Goal: Task Accomplishment & Management: Use online tool/utility

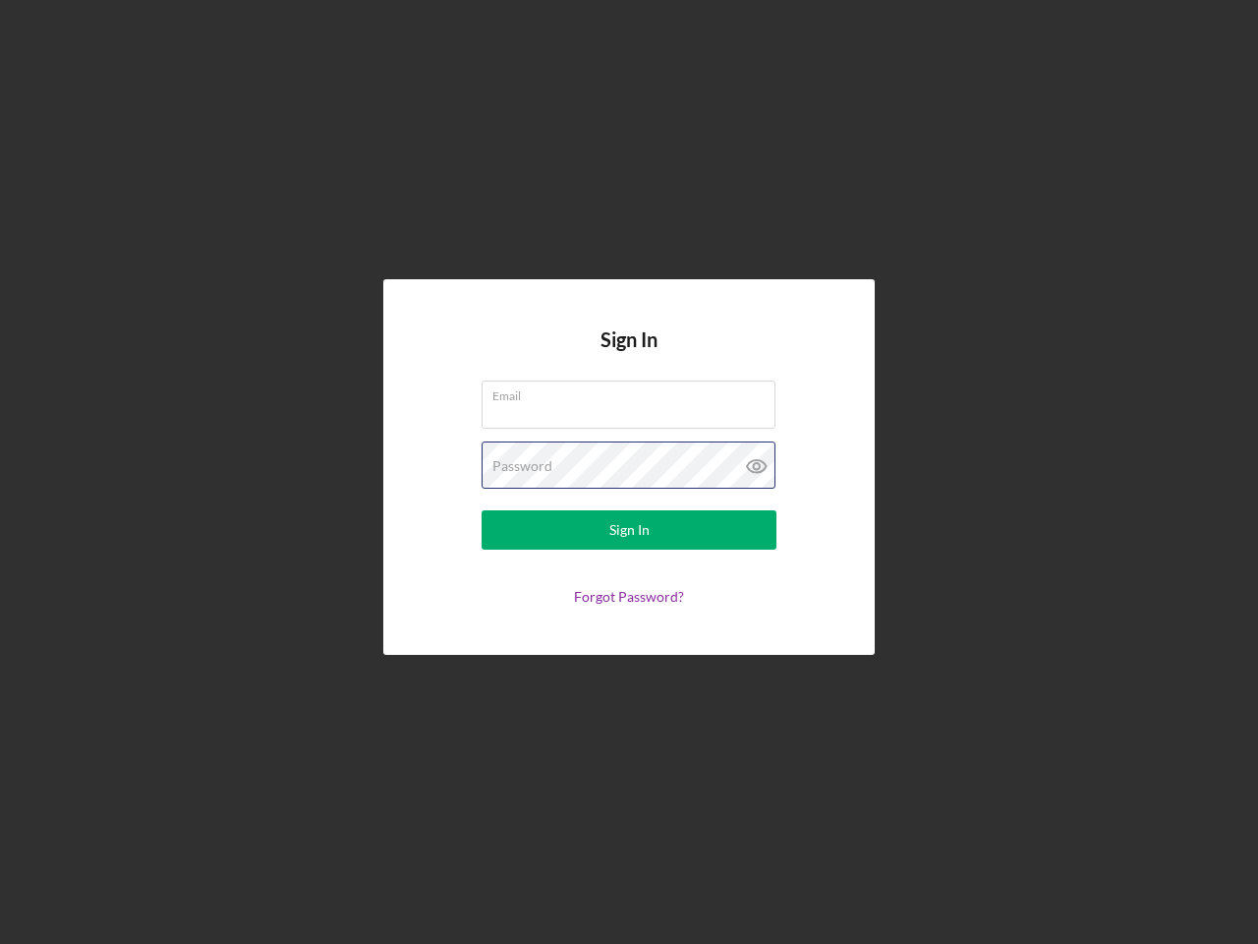
click at [629, 472] on div "Password" at bounding box center [629, 465] width 295 height 49
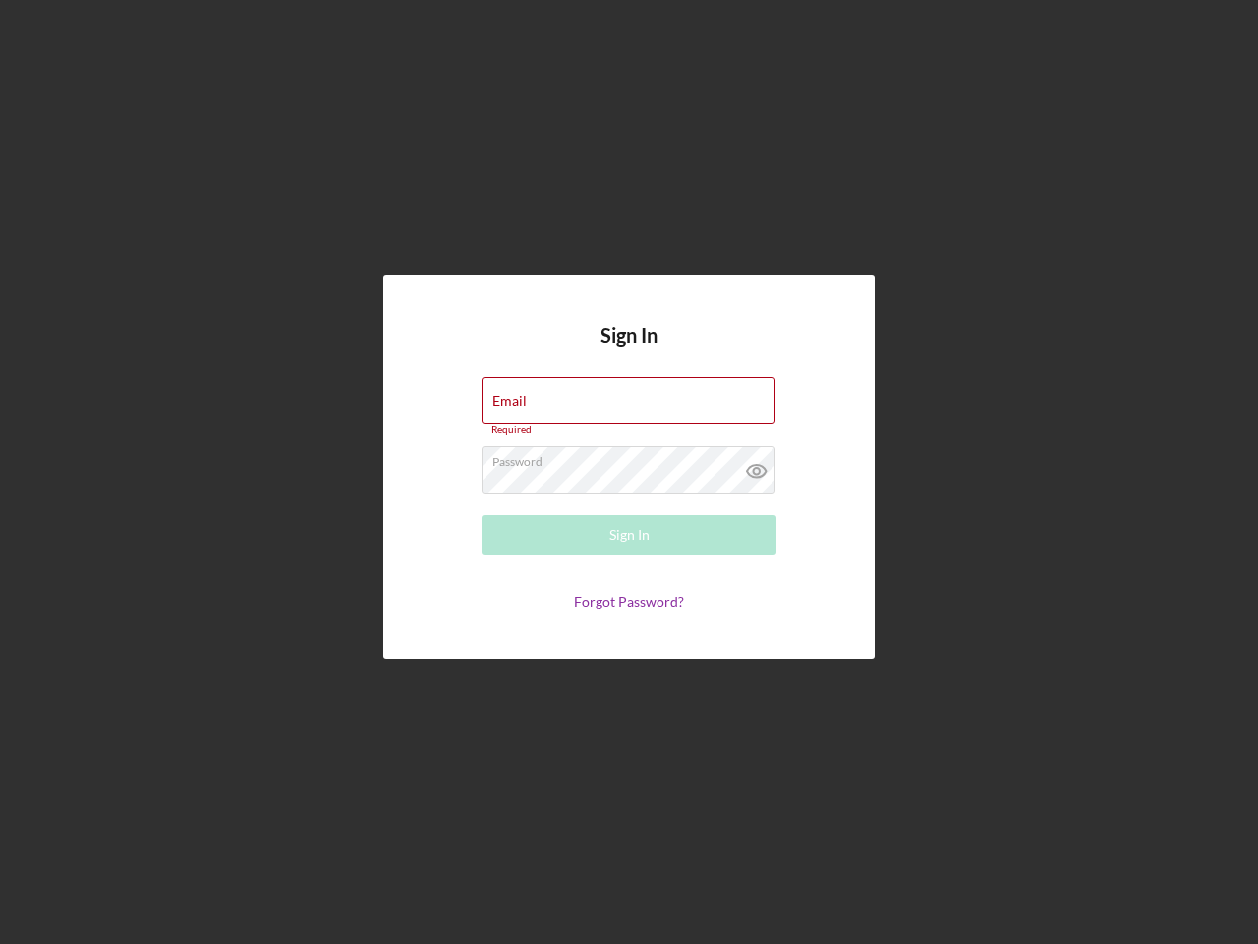
click at [757, 466] on icon at bounding box center [756, 470] width 49 height 49
